Goal: Information Seeking & Learning: Learn about a topic

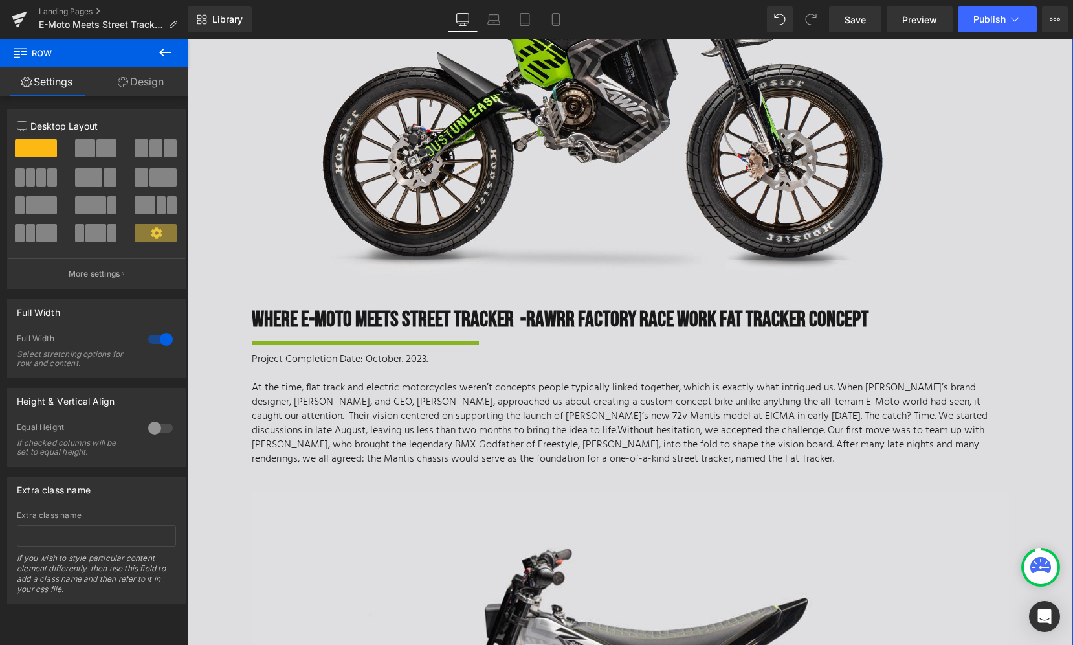
scroll to position [296, 0]
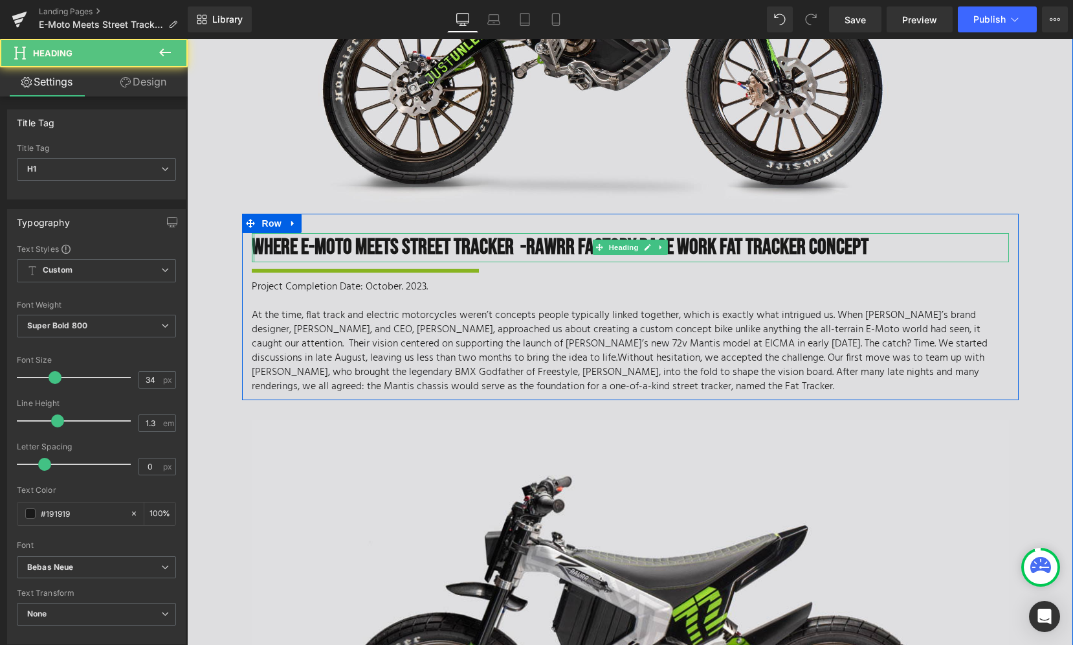
click at [252, 239] on div "Where E-MOTO MEETS Street TRACKer - Rawrr Factory Race Work fat tracker CONCEPT…" at bounding box center [630, 247] width 757 height 28
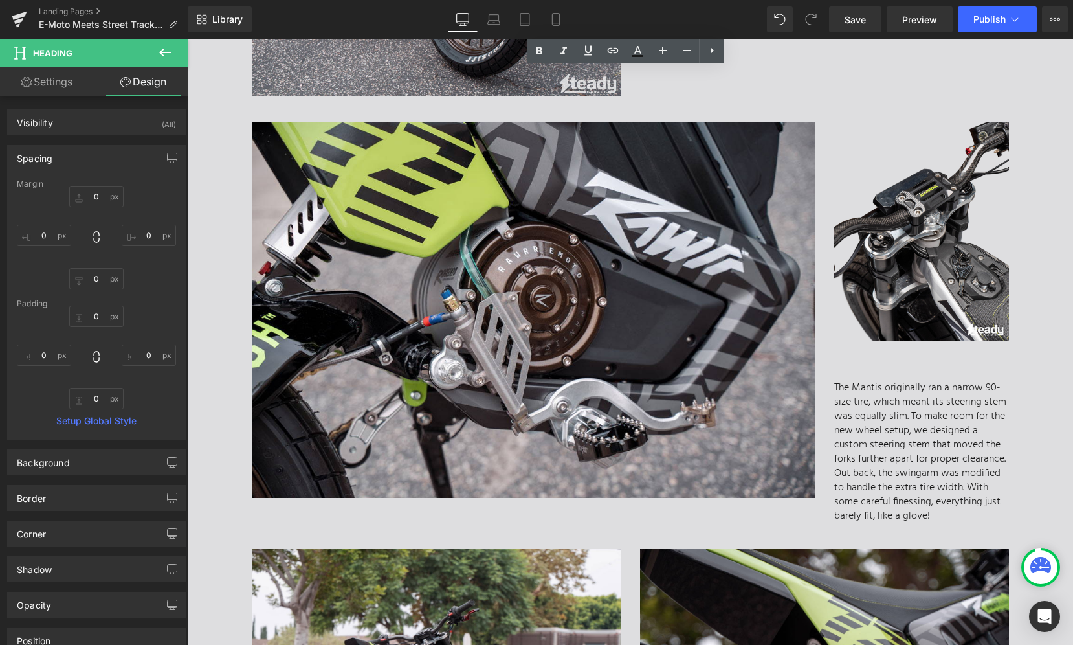
scroll to position [3060, 0]
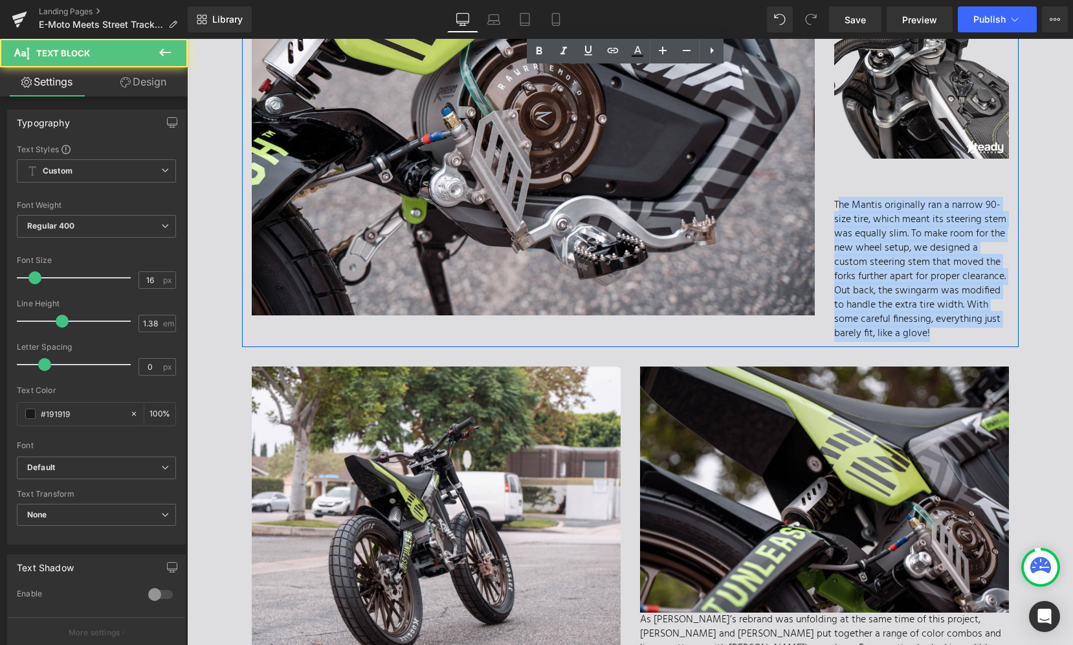
drag, startPoint x: 833, startPoint y: 182, endPoint x: 1008, endPoint y: 305, distance: 213.6
click at [1008, 305] on div "Image The Mantis originally ran a narrow 90-size tire, which meant its steering…" at bounding box center [921, 140] width 194 height 401
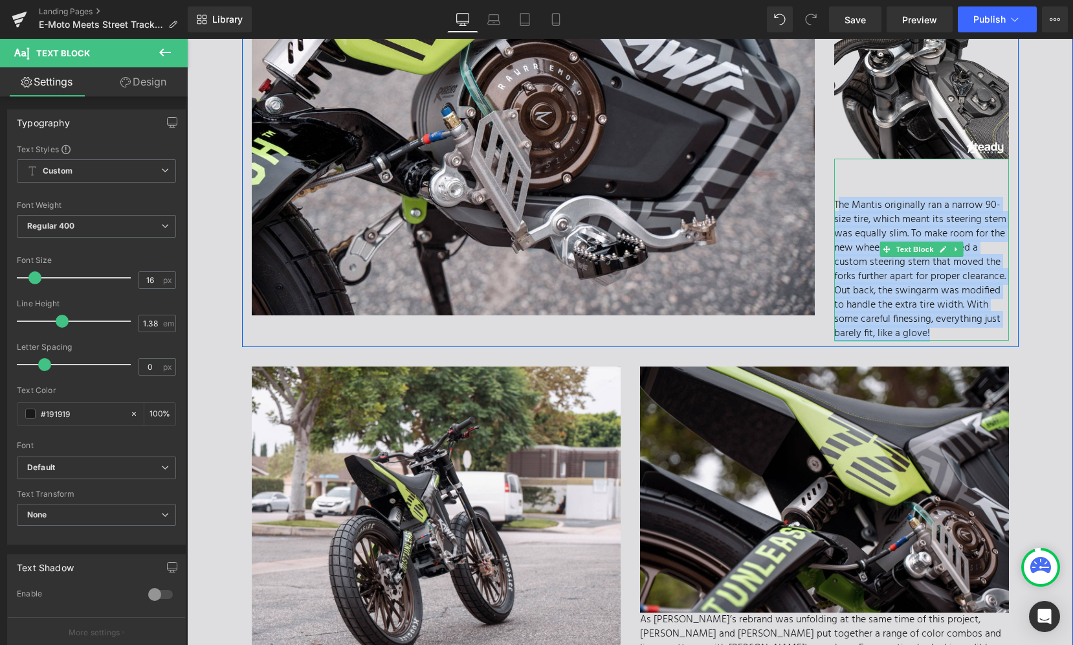
click at [932, 298] on div "The Mantis originally ran a narrow 90-size tire, which meant its steering stem …" at bounding box center [921, 250] width 175 height 182
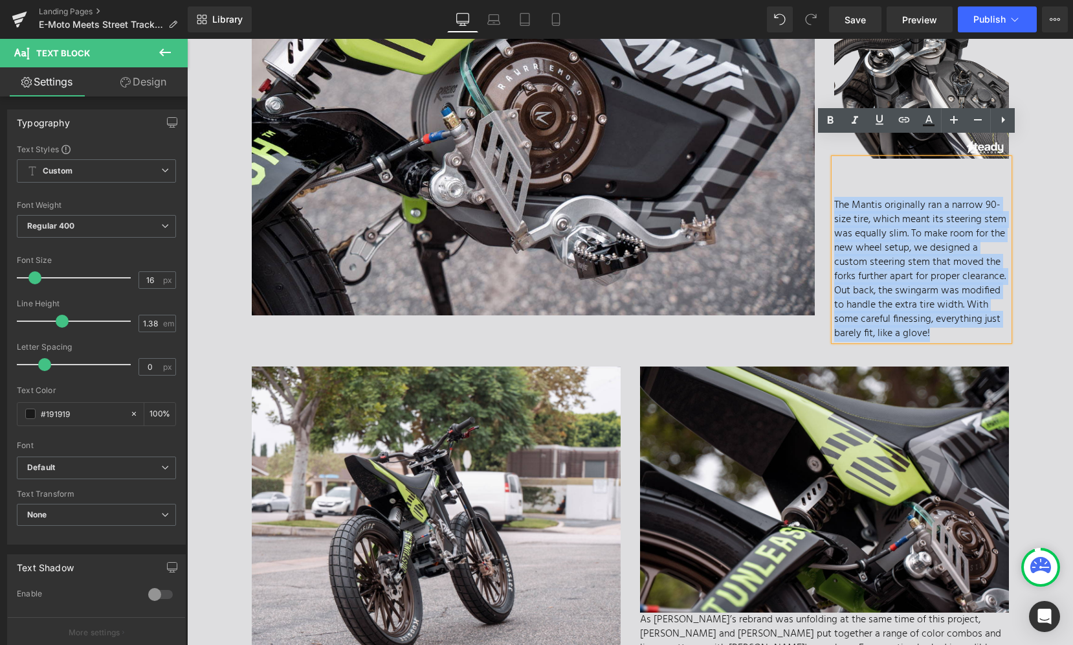
drag, startPoint x: 934, startPoint y: 307, endPoint x: 811, endPoint y: 184, distance: 173.4
click at [811, 184] on div "Image Image The Mantis originally ran a narrow 90-size tire, which meant its st…" at bounding box center [630, 133] width 777 height 426
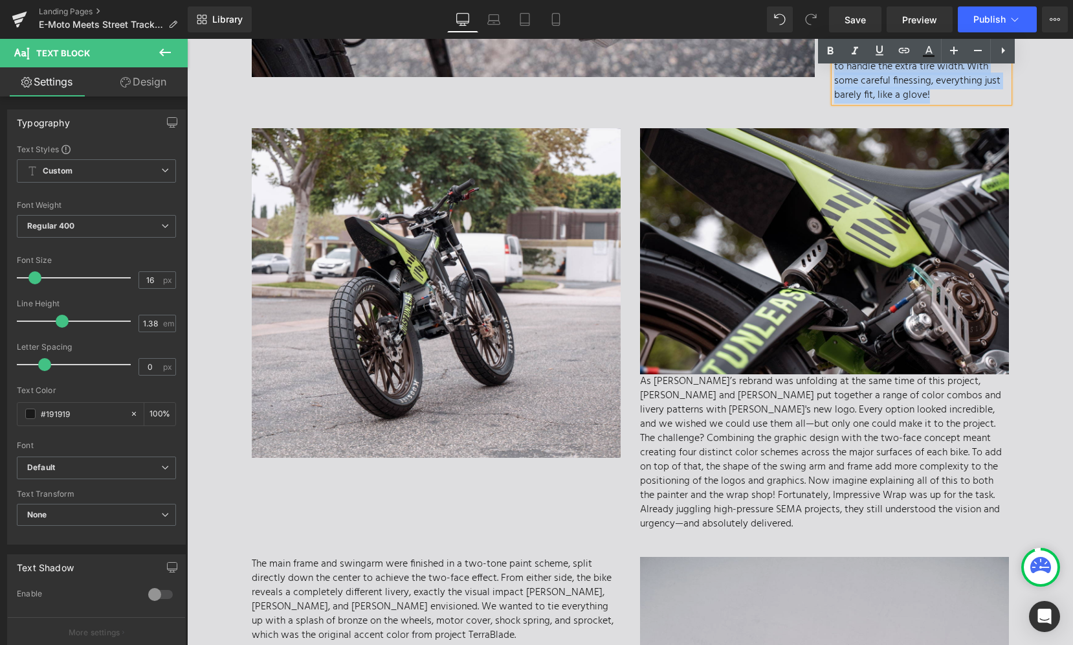
scroll to position [3210, 0]
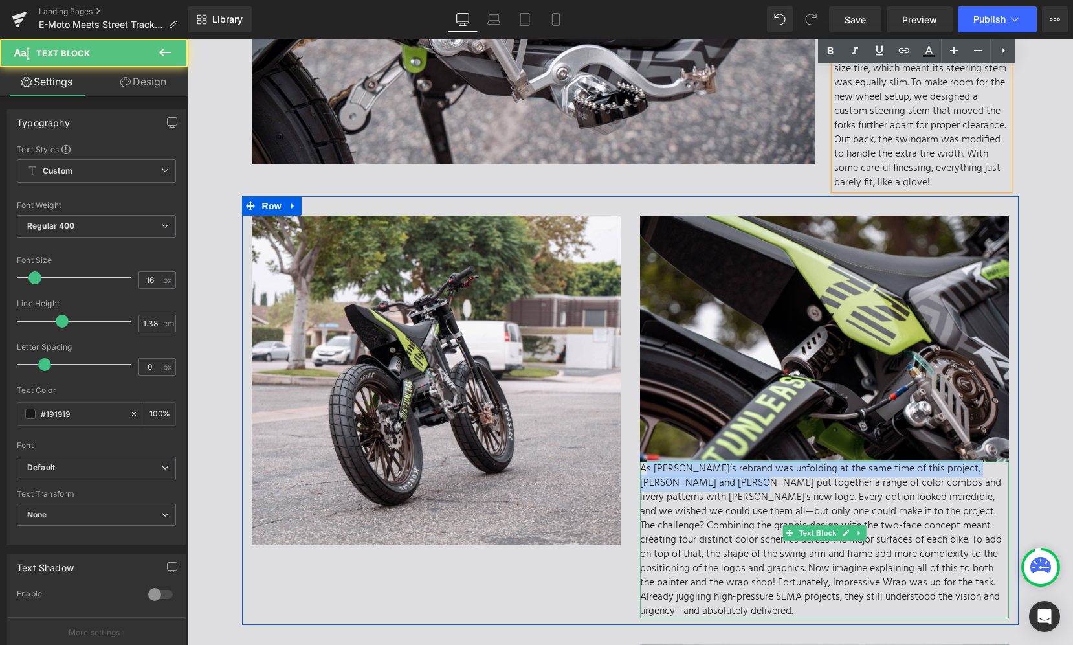
drag, startPoint x: 639, startPoint y: 448, endPoint x: 707, endPoint y: 467, distance: 70.5
click at [707, 467] on p "As [PERSON_NAME]’s rebrand was unfolding at the same time of this project, [PER…" at bounding box center [824, 539] width 369 height 157
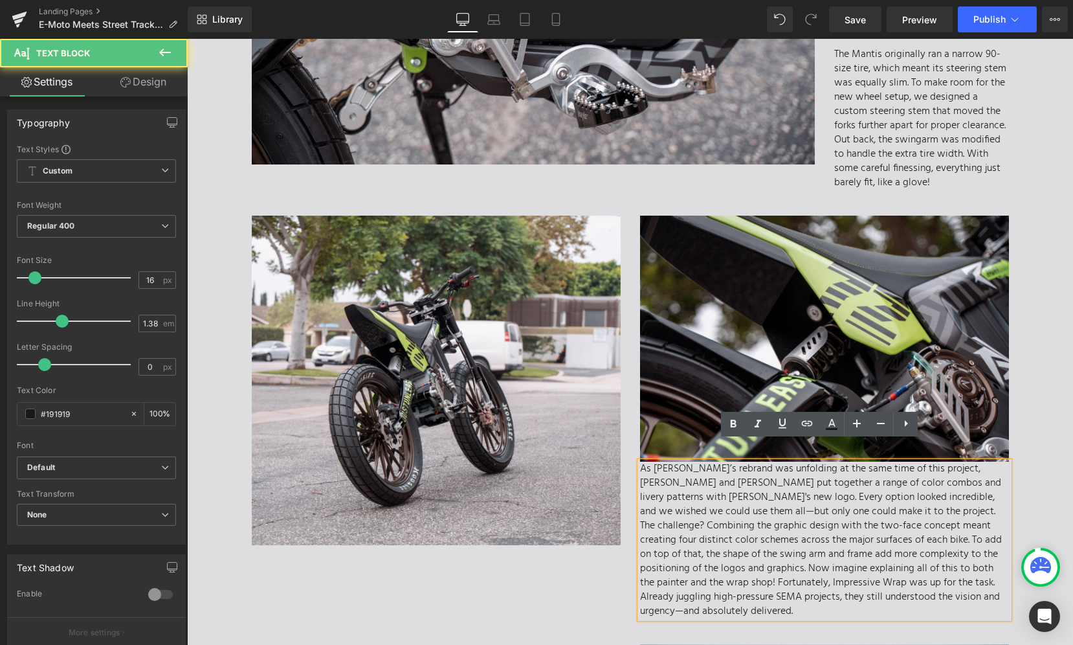
click at [657, 461] on p "As [PERSON_NAME]’s rebrand was unfolding at the same time of this project, [PER…" at bounding box center [824, 539] width 369 height 157
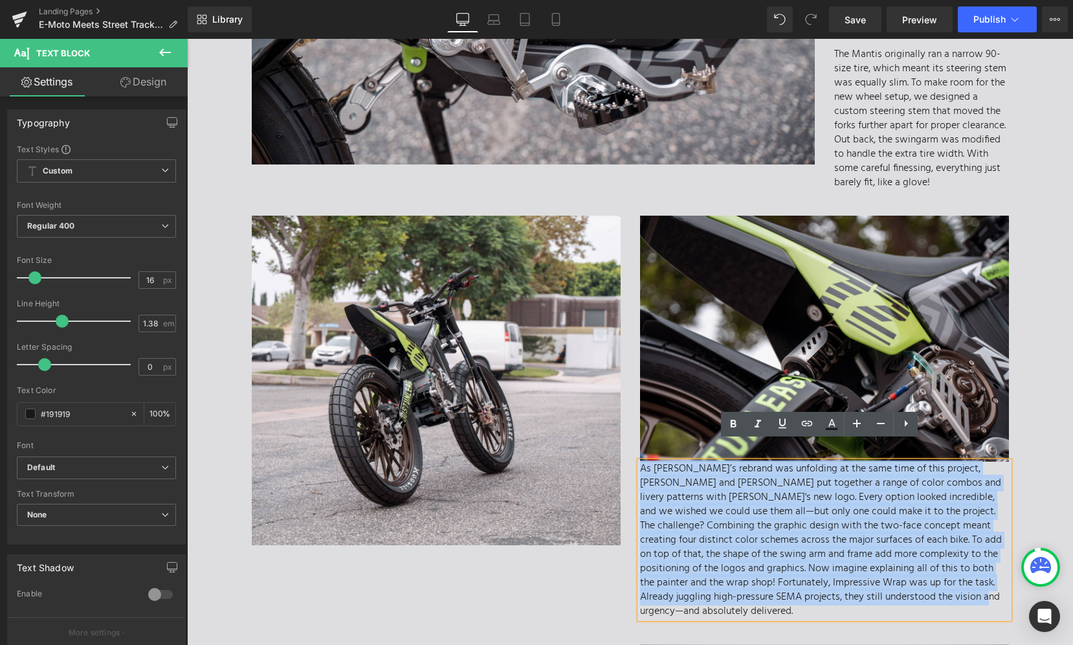
drag, startPoint x: 637, startPoint y: 447, endPoint x: 850, endPoint y: 571, distance: 246.5
click at [850, 571] on p "As [PERSON_NAME]’s rebrand was unfolding at the same time of this project, [PER…" at bounding box center [824, 539] width 369 height 157
